Goal: Transaction & Acquisition: Purchase product/service

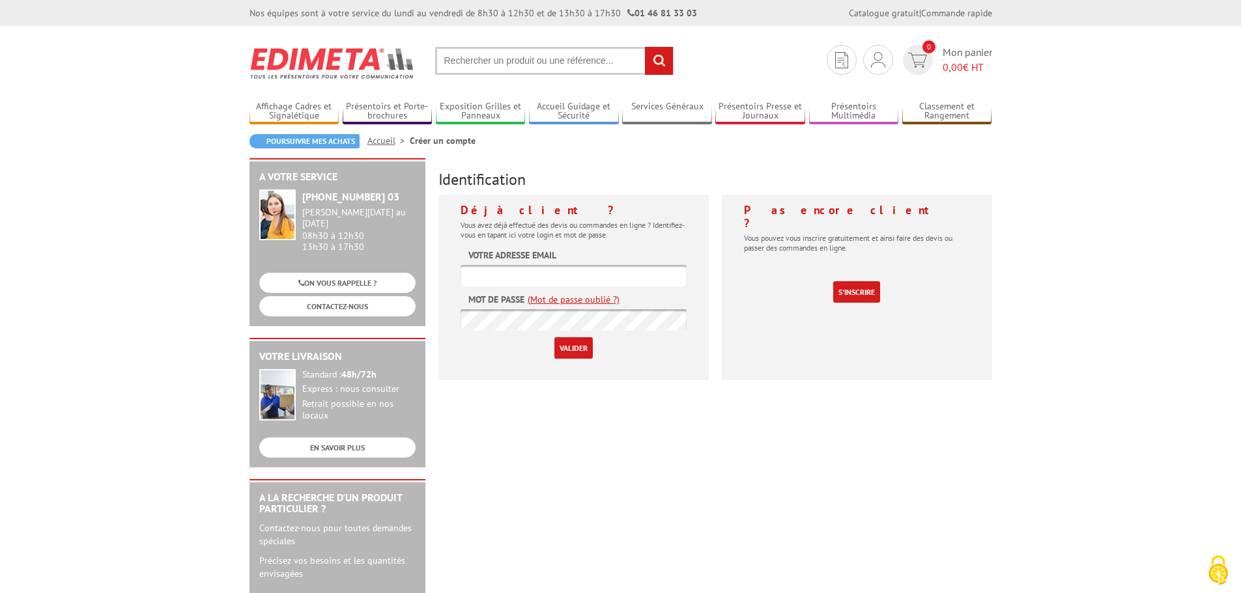
type input "[EMAIL_ADDRESS][DOMAIN_NAME]"
click at [575, 350] on input "Valider" at bounding box center [573, 347] width 38 height 21
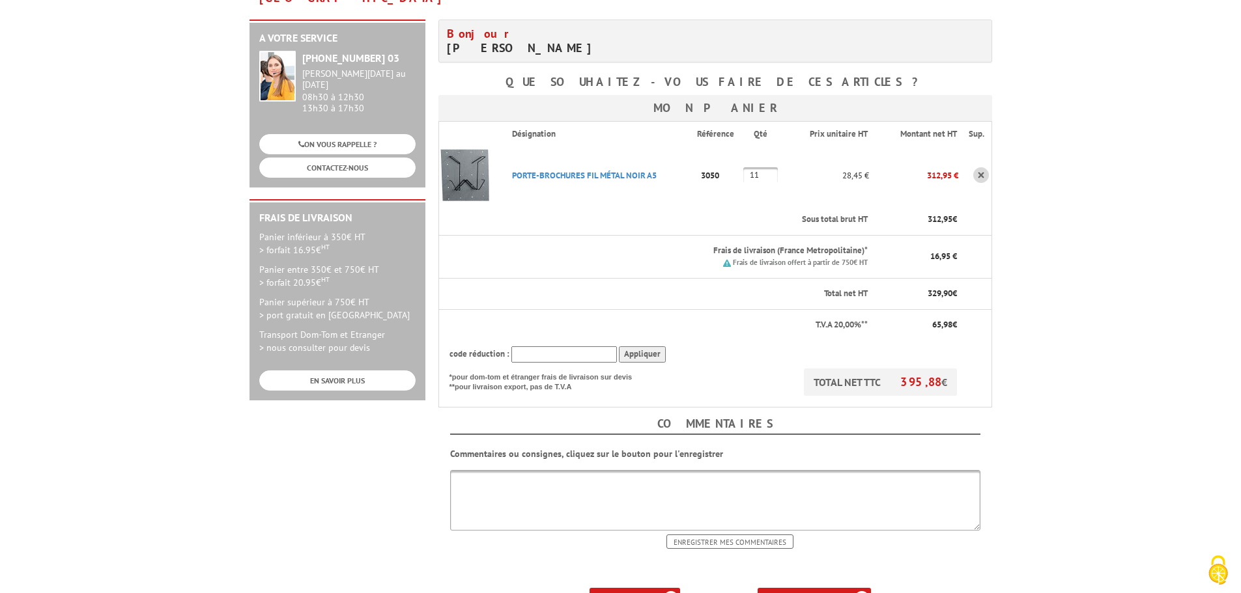
scroll to position [261, 0]
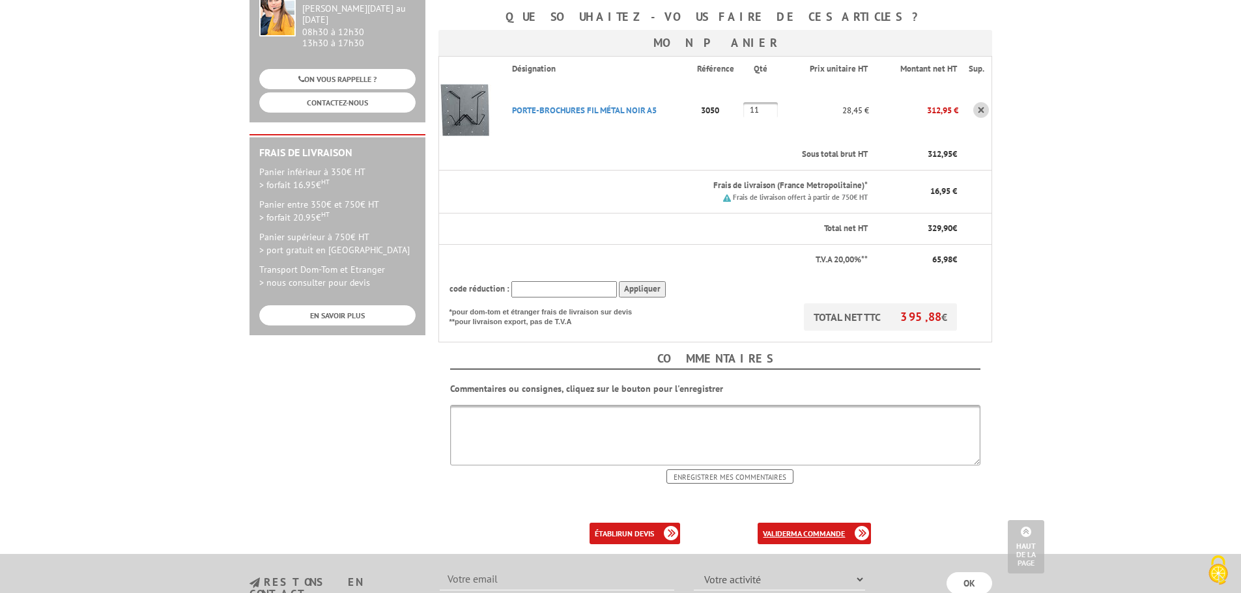
click at [804, 529] on b "ma commande" at bounding box center [818, 534] width 54 height 10
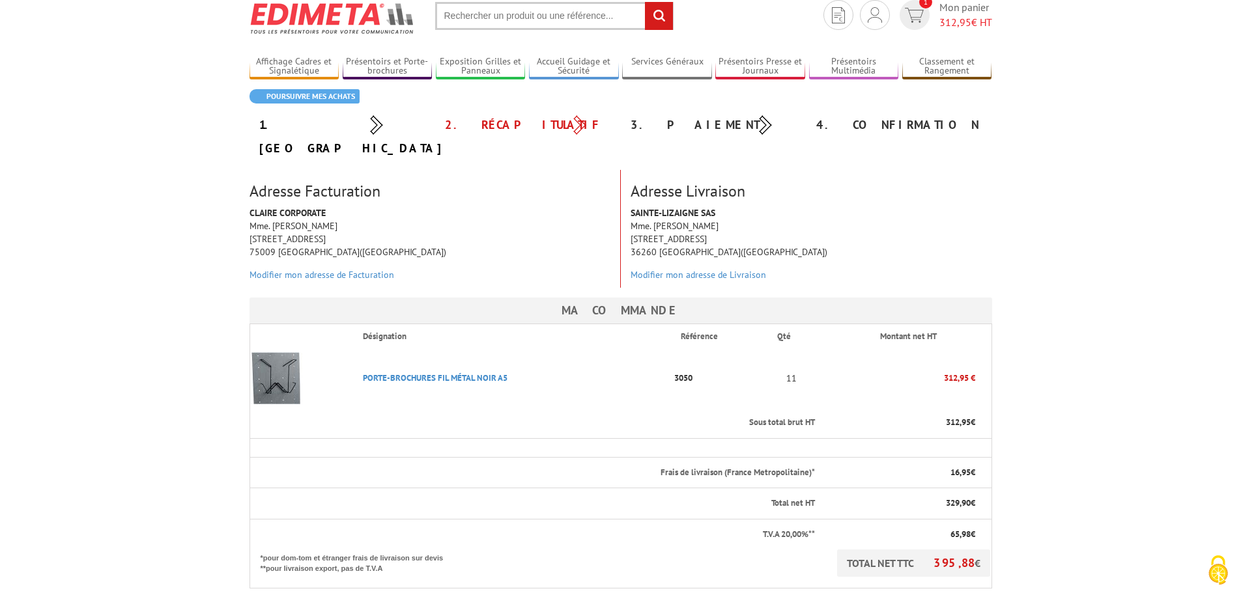
scroll to position [65, 0]
